Goal: Information Seeking & Learning: Learn about a topic

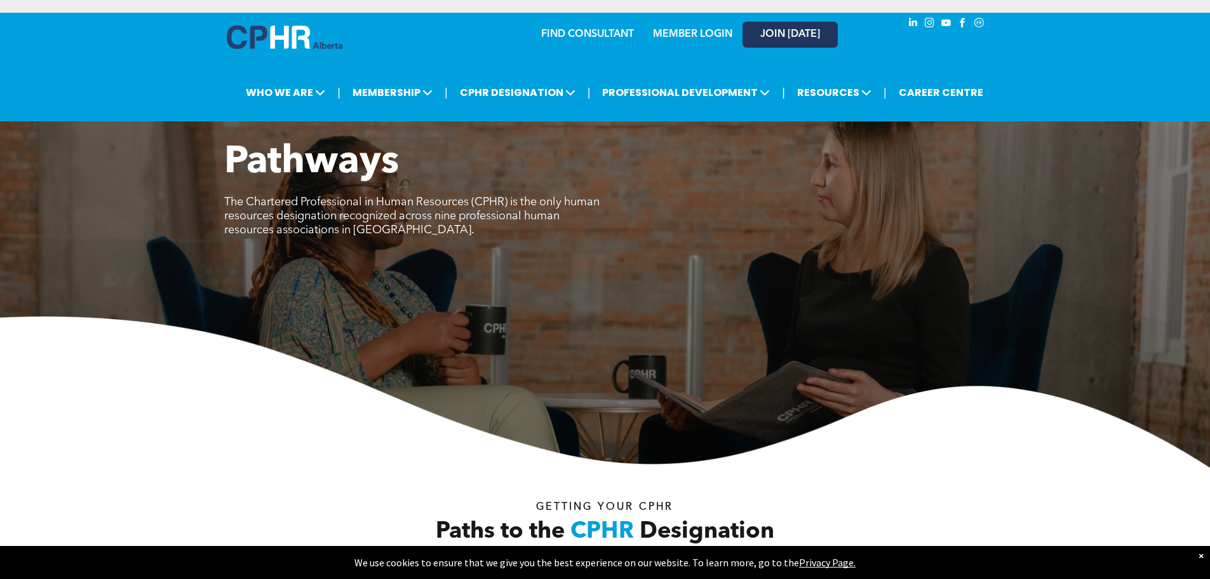
click at [786, 31] on span "JOIN [DATE]" at bounding box center [790, 35] width 60 height 12
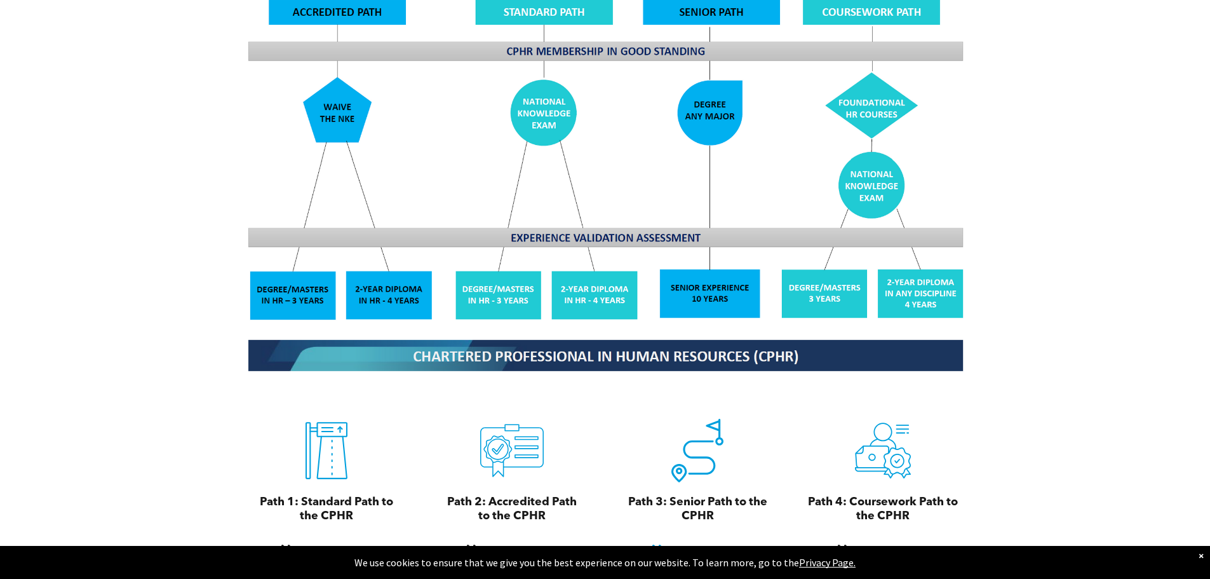
scroll to position [1334, 0]
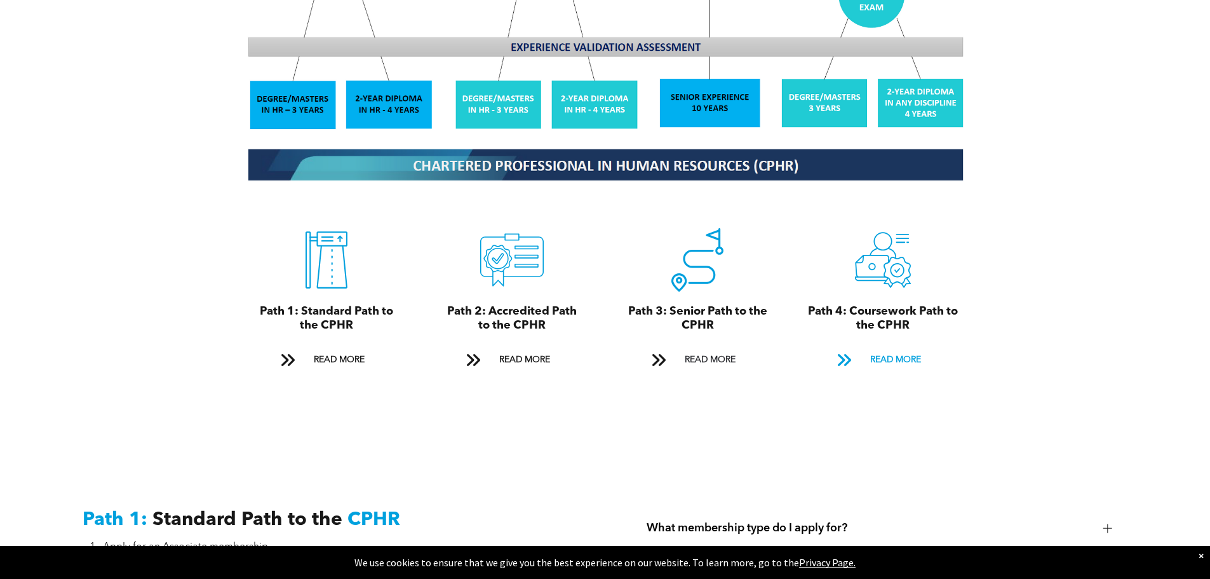
click at [871, 348] on span "READ MORE" at bounding box center [896, 359] width 60 height 23
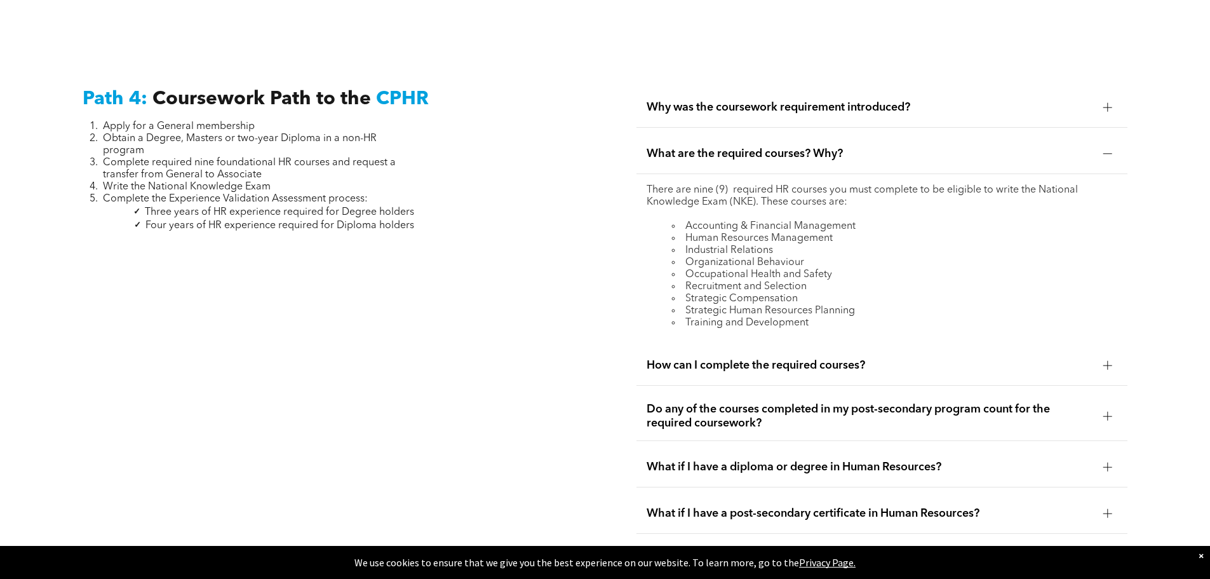
click at [777, 100] on span "Why was the coursework requirement introduced?" at bounding box center [869, 107] width 446 height 14
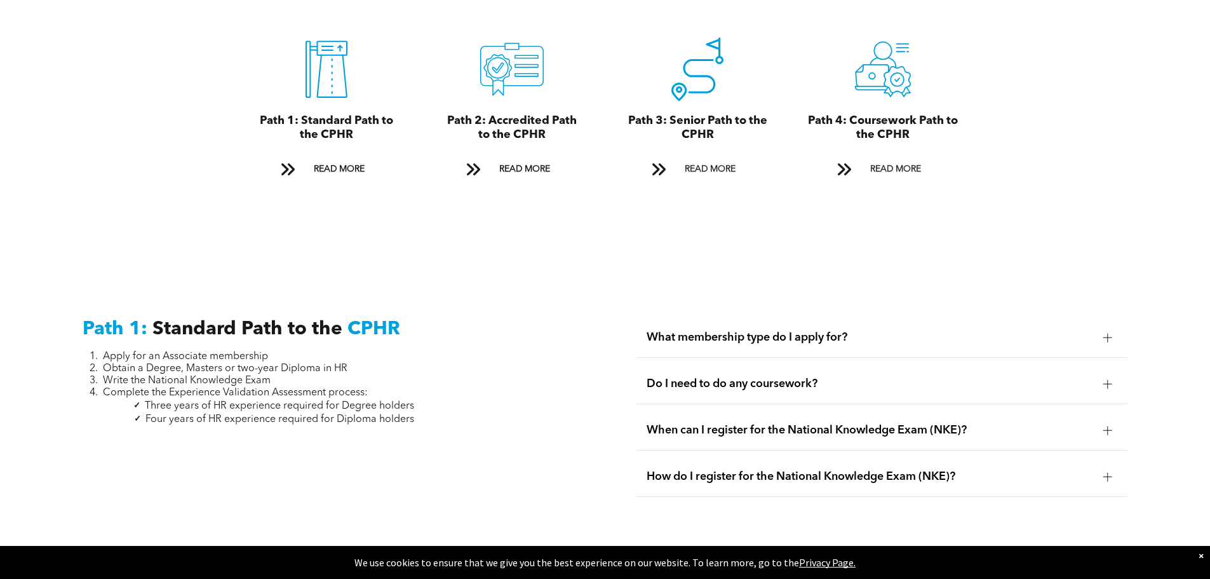
scroll to position [1270, 0]
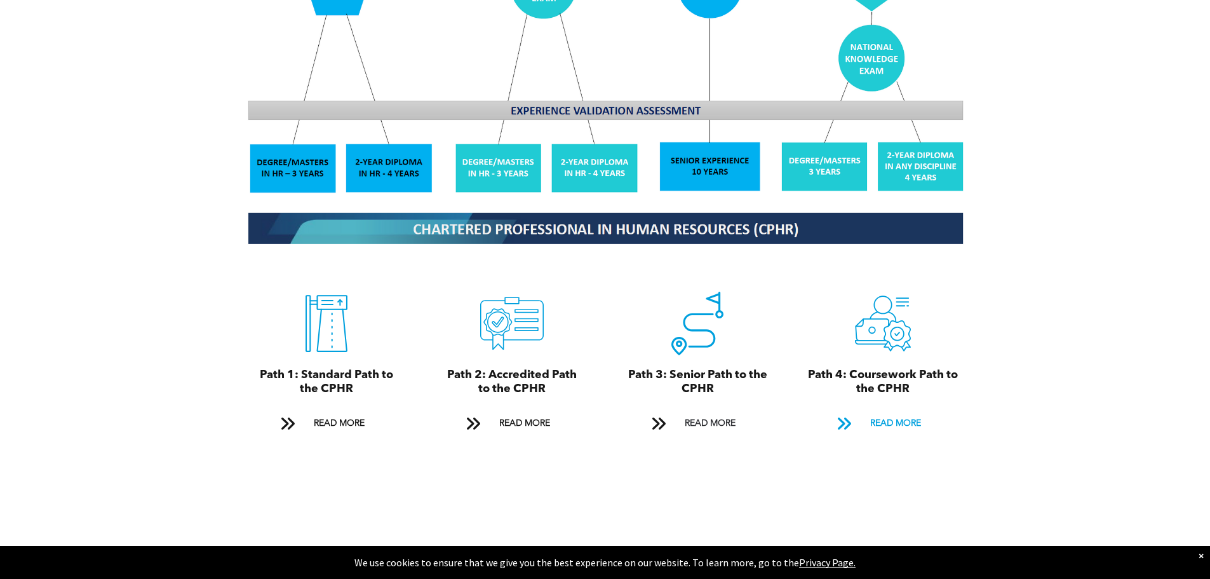
click at [889, 411] on span "READ MORE" at bounding box center [896, 422] width 60 height 23
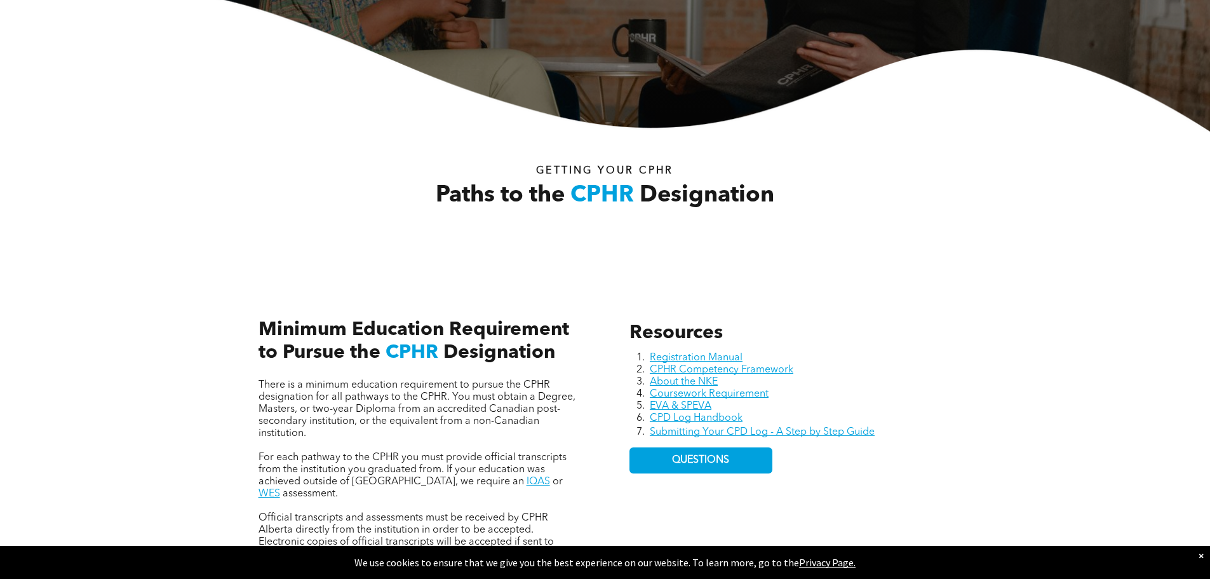
scroll to position [0, 0]
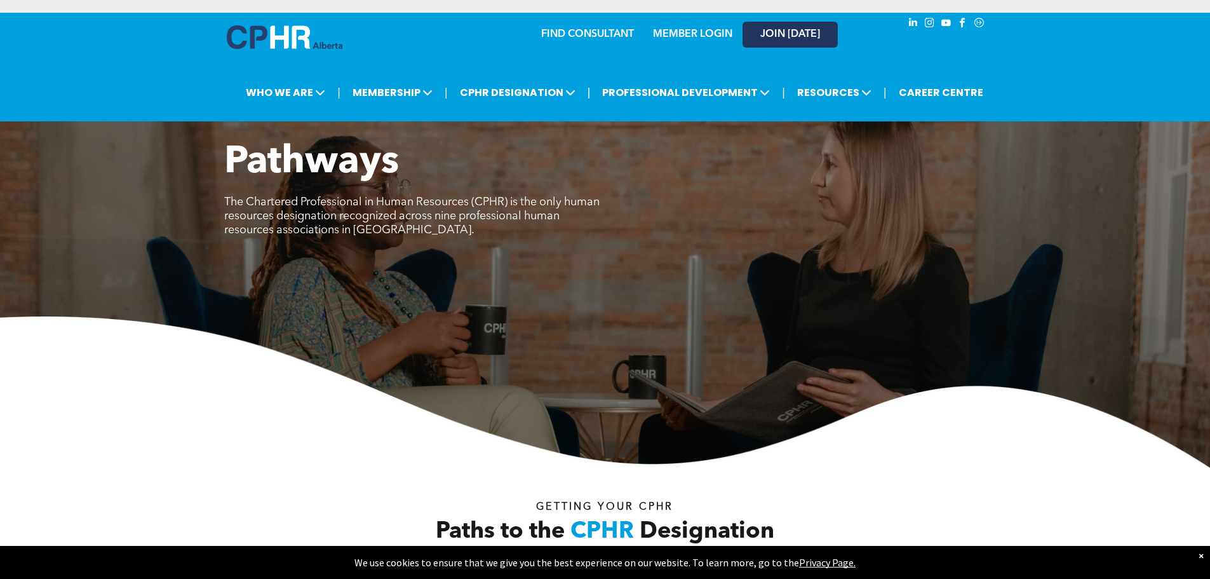
click at [771, 32] on span "JOIN [DATE]" at bounding box center [790, 35] width 60 height 12
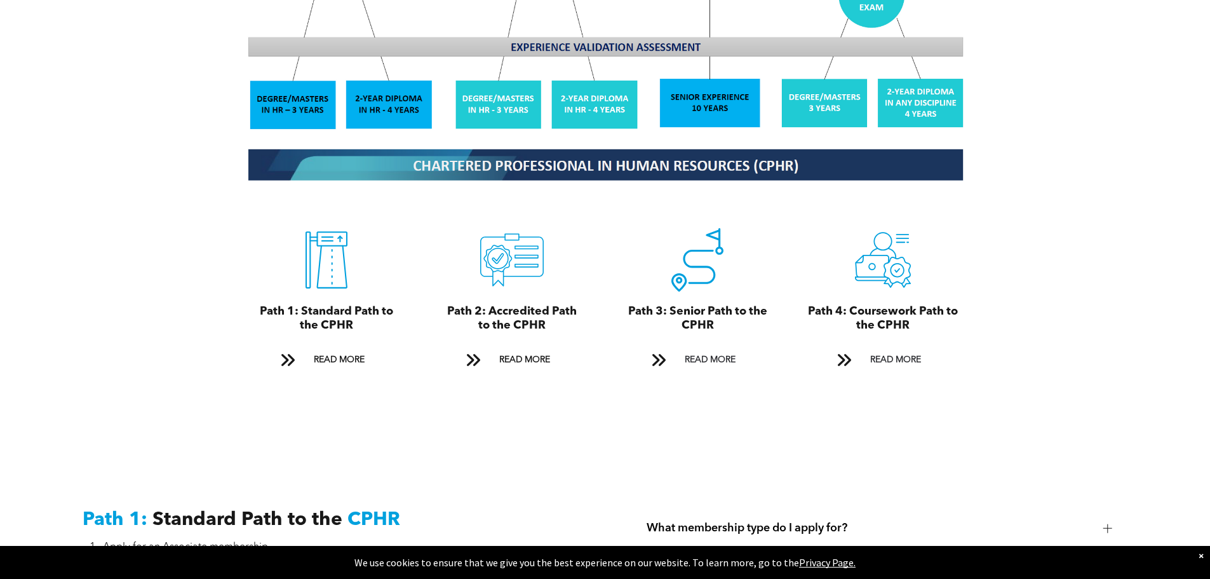
scroll to position [1524, 0]
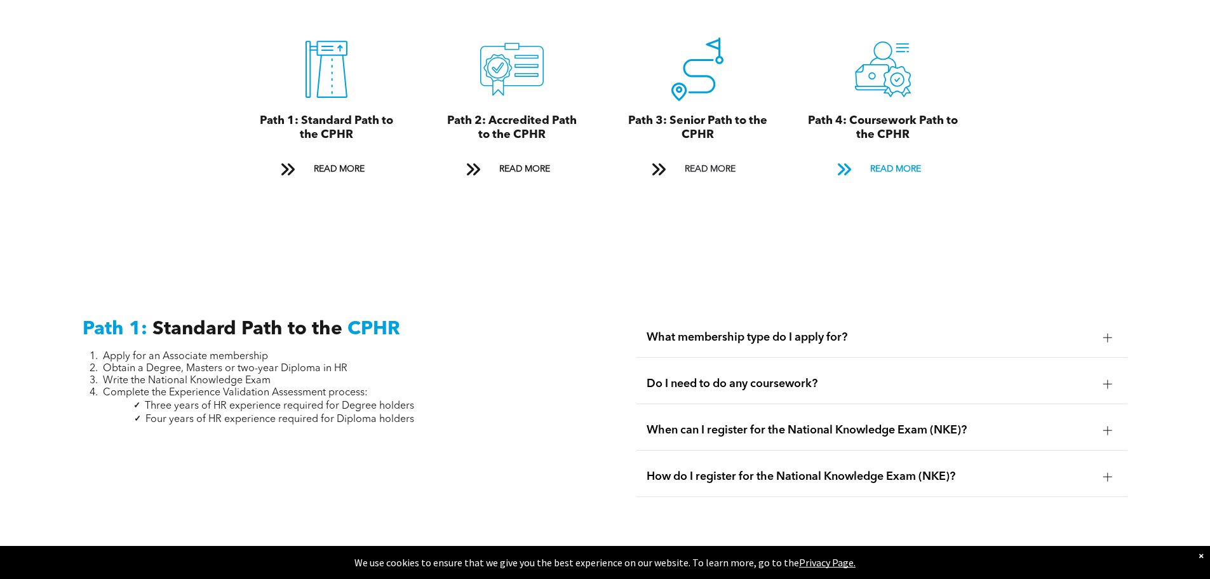
click at [895, 157] on span "READ MORE" at bounding box center [896, 168] width 60 height 23
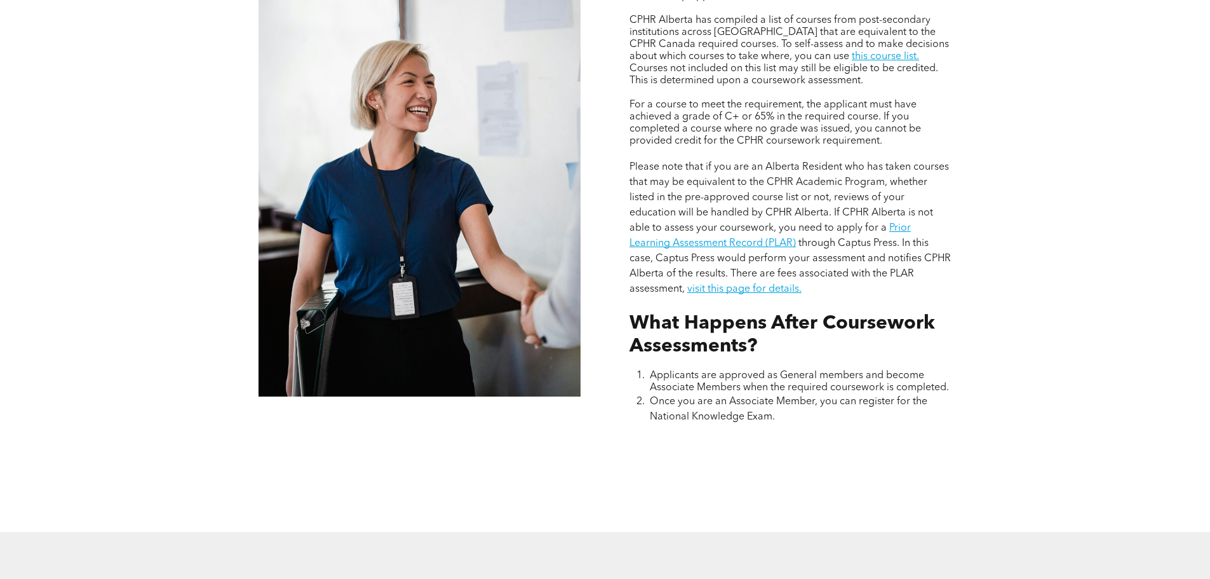
scroll to position [1143, 0]
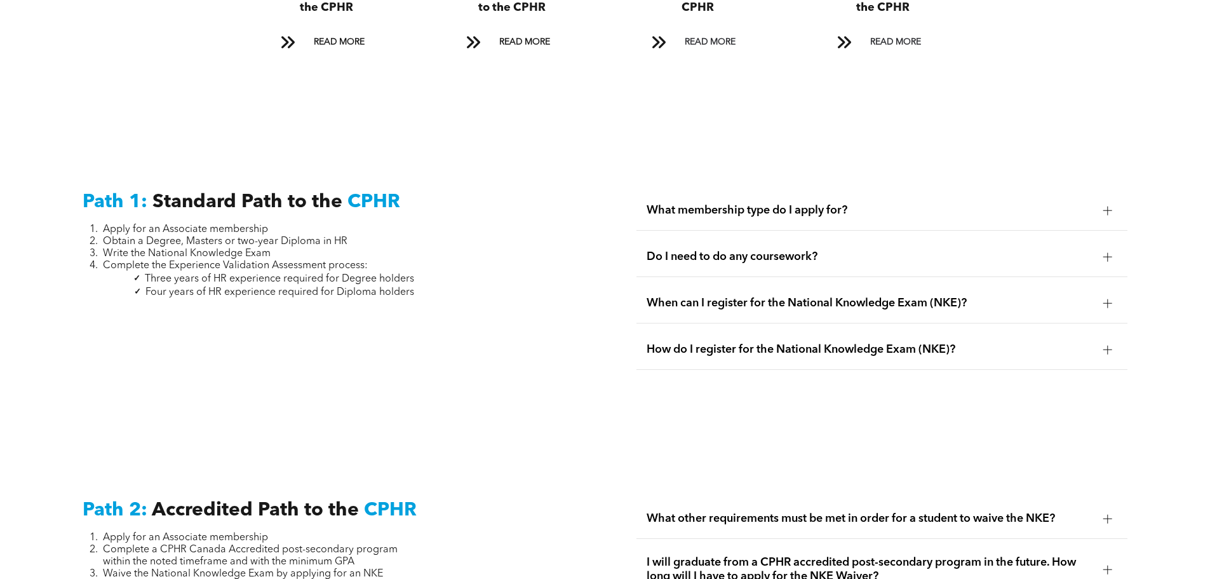
scroll to position [1842, 0]
